Goal: Task Accomplishment & Management: Complete application form

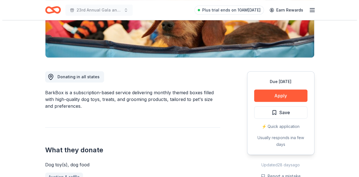
scroll to position [140, 0]
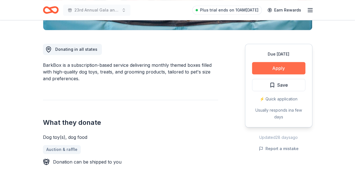
click at [289, 66] on button "Apply" at bounding box center [278, 68] width 53 height 12
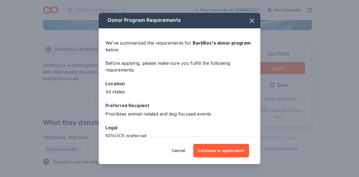
scroll to position [0, 0]
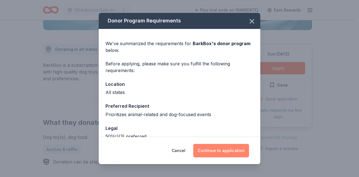
click at [228, 150] on button "Continue to application" at bounding box center [221, 150] width 56 height 13
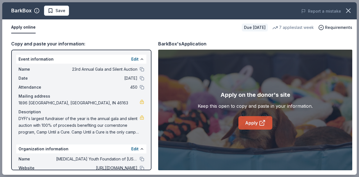
click at [253, 123] on link "Apply" at bounding box center [255, 122] width 34 height 13
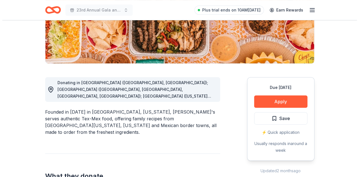
scroll to position [112, 0]
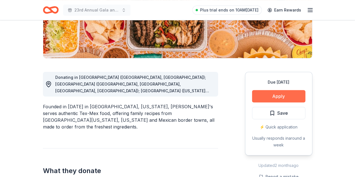
click at [285, 93] on button "Apply" at bounding box center [278, 96] width 53 height 12
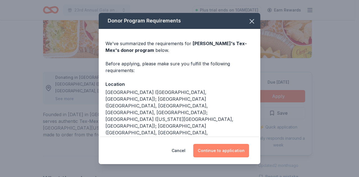
click at [224, 150] on button "Continue to application" at bounding box center [221, 150] width 56 height 13
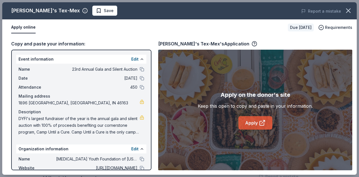
click at [255, 122] on link "Apply" at bounding box center [255, 122] width 34 height 13
click at [253, 125] on link "Apply" at bounding box center [255, 122] width 34 height 13
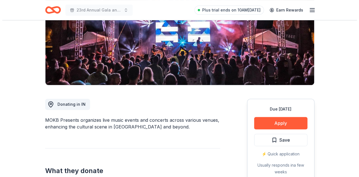
scroll to position [112, 0]
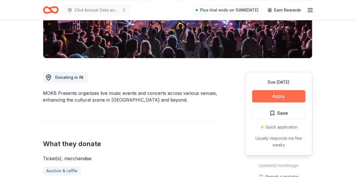
click at [290, 95] on button "Apply" at bounding box center [278, 96] width 53 height 12
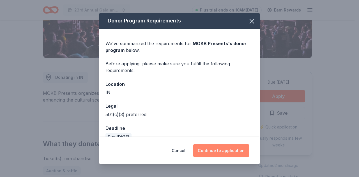
click at [212, 152] on button "Continue to application" at bounding box center [221, 150] width 56 height 13
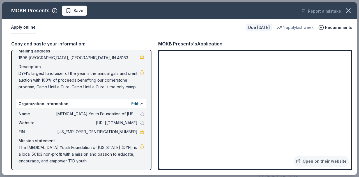
scroll to position [47, 0]
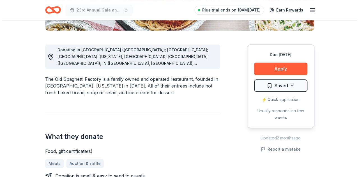
scroll to position [140, 0]
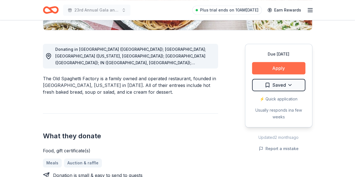
click at [274, 70] on button "Apply" at bounding box center [278, 68] width 53 height 12
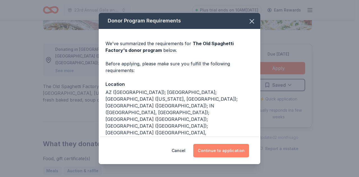
click at [216, 152] on button "Continue to application" at bounding box center [221, 150] width 56 height 13
